Goal: Find specific page/section: Find specific page/section

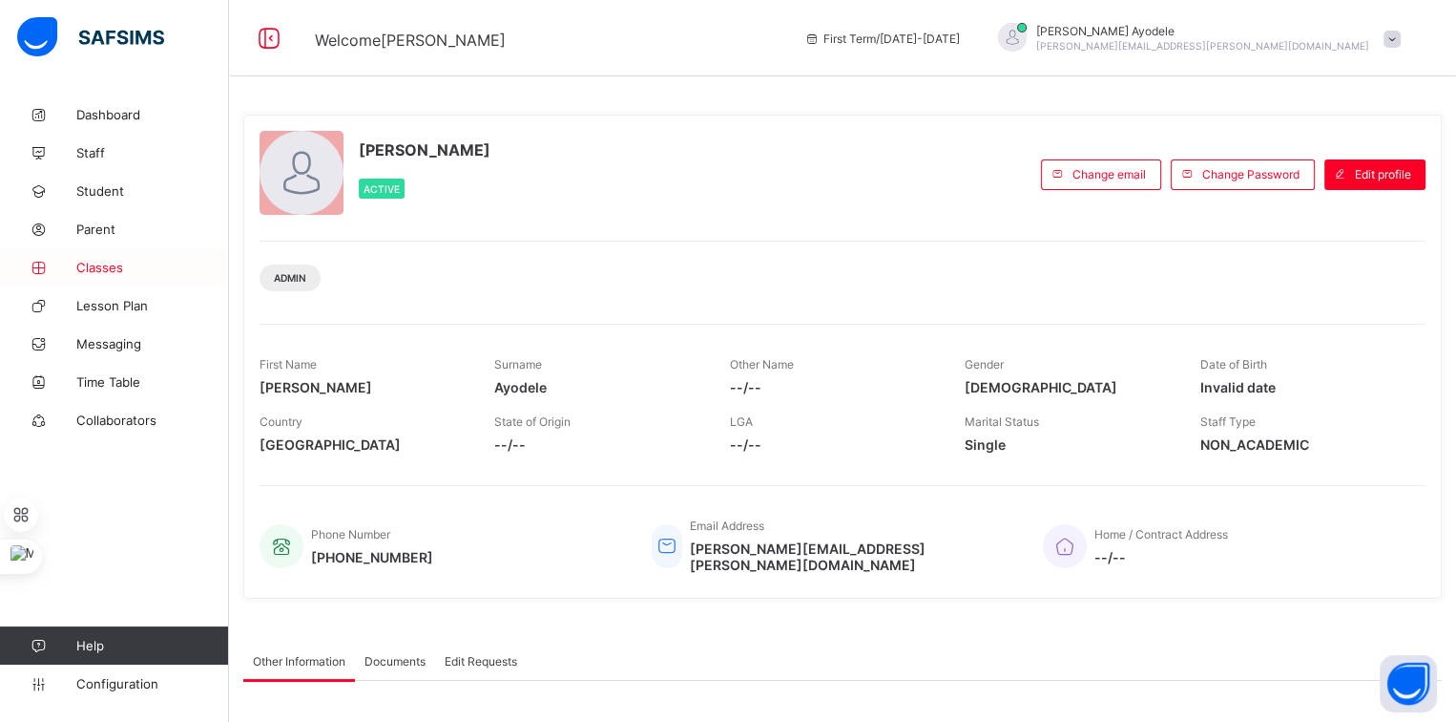
click at [117, 268] on span "Classes" at bounding box center [152, 267] width 153 height 15
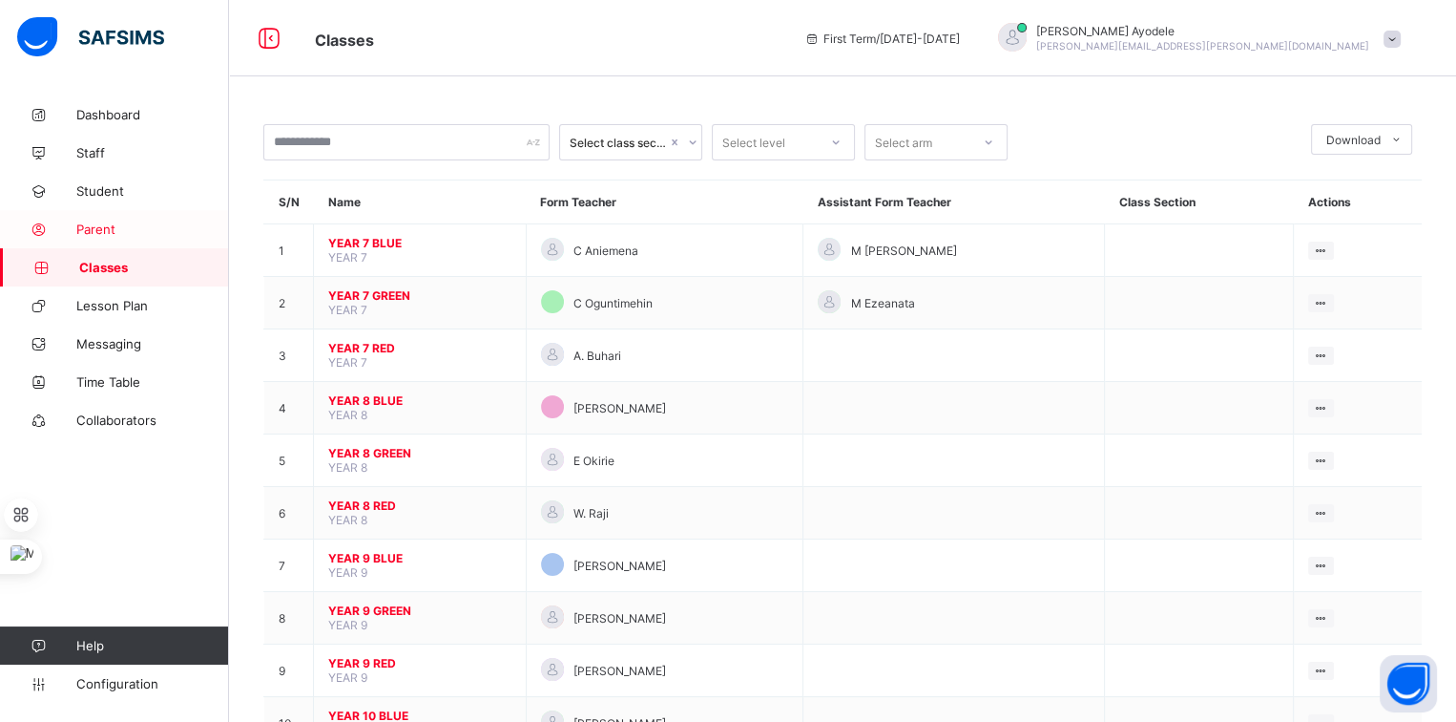
click at [111, 241] on link "Parent" at bounding box center [114, 229] width 229 height 38
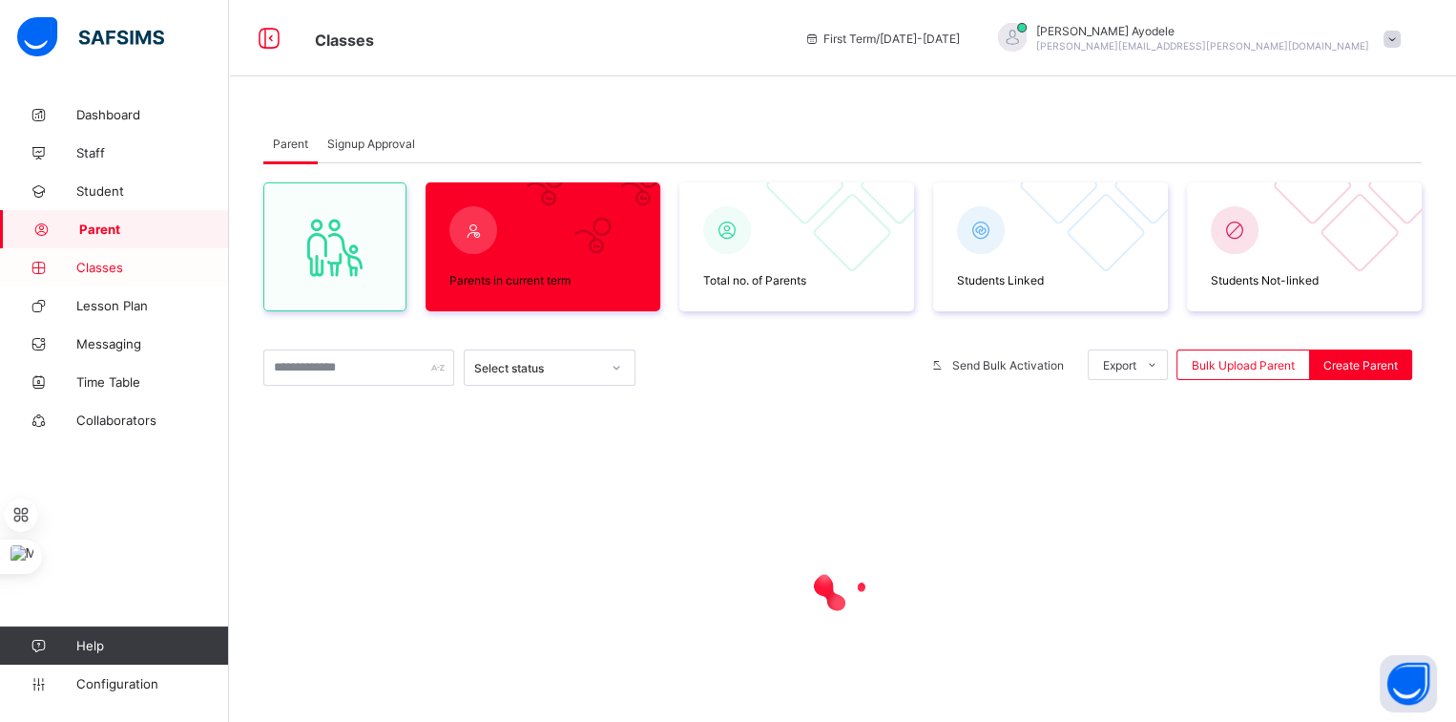
click at [111, 264] on span "Classes" at bounding box center [152, 267] width 153 height 15
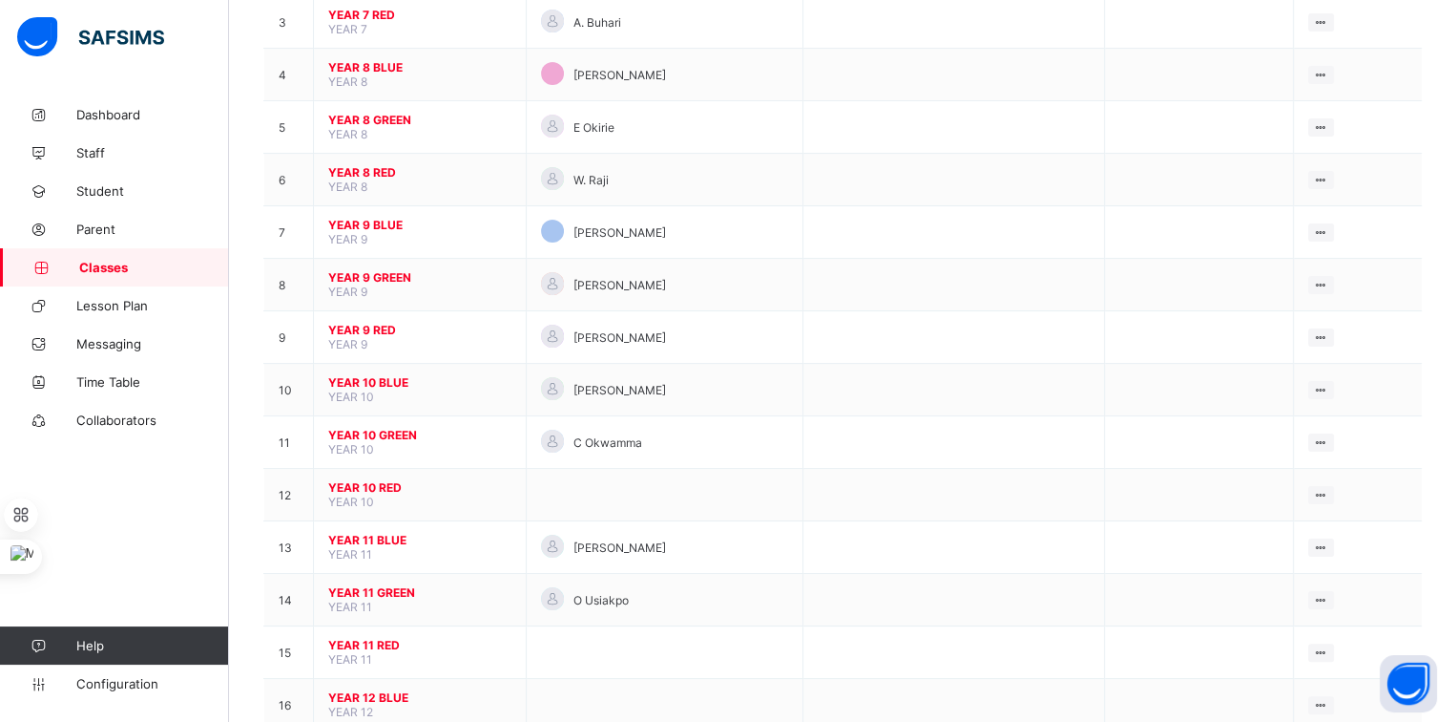
scroll to position [423, 0]
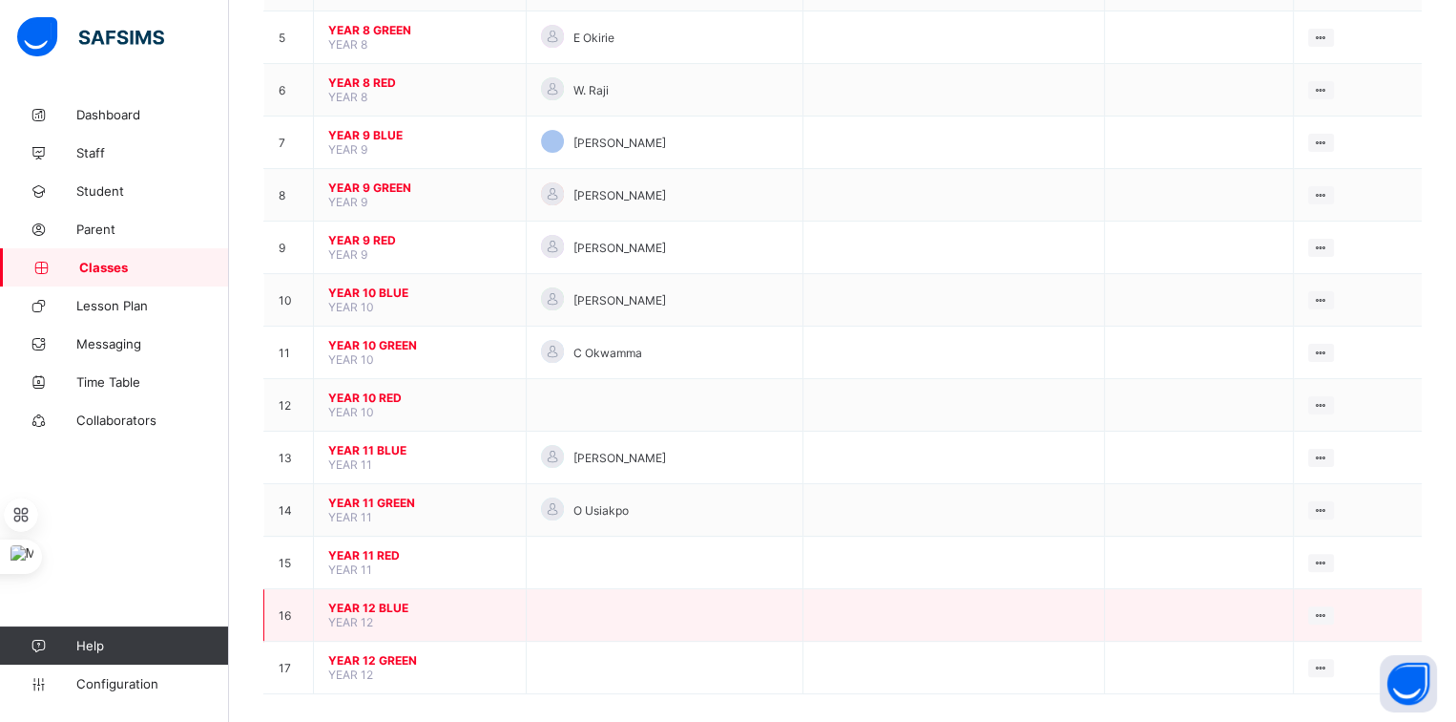
click at [384, 600] on span "YEAR 12 BLUE" at bounding box center [419, 607] width 183 height 14
